Goal: Check status

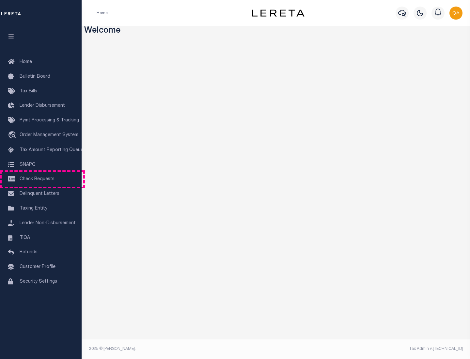
click at [41, 179] on span "Check Requests" at bounding box center [37, 179] width 35 height 5
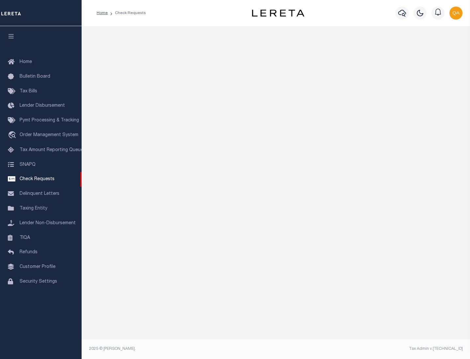
select select "50"
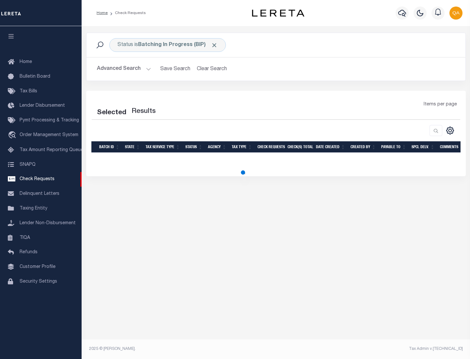
select select "50"
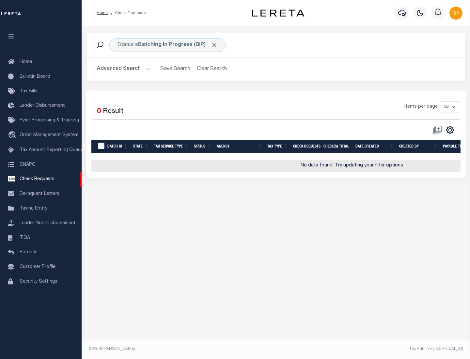
click at [214, 45] on span "Click to Remove" at bounding box center [214, 45] width 7 height 7
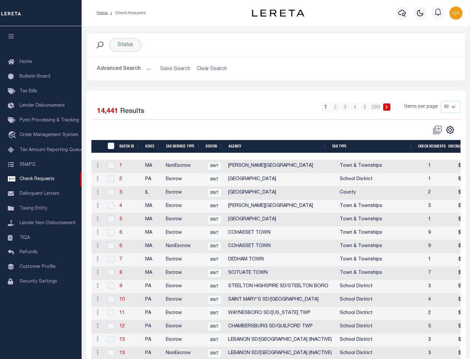
scroll to position [315, 0]
